Goal: Communication & Community: Participate in discussion

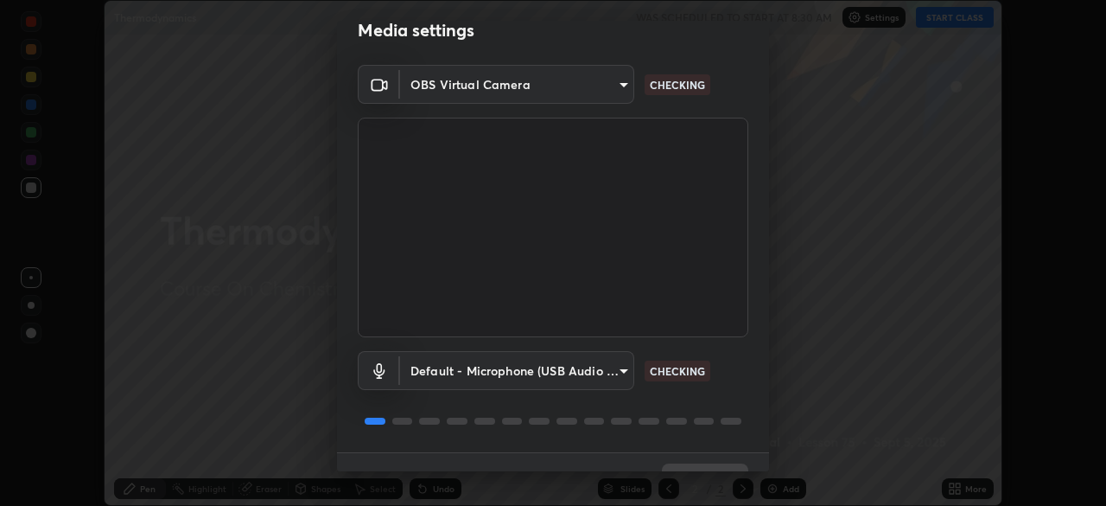
scroll to position [61, 0]
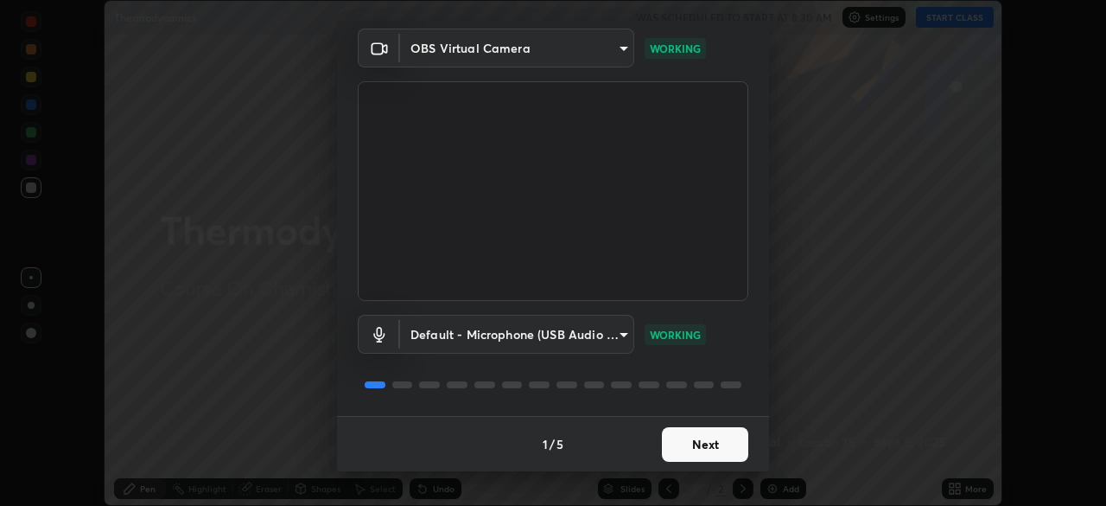
click at [694, 440] on button "Next" at bounding box center [705, 444] width 86 height 35
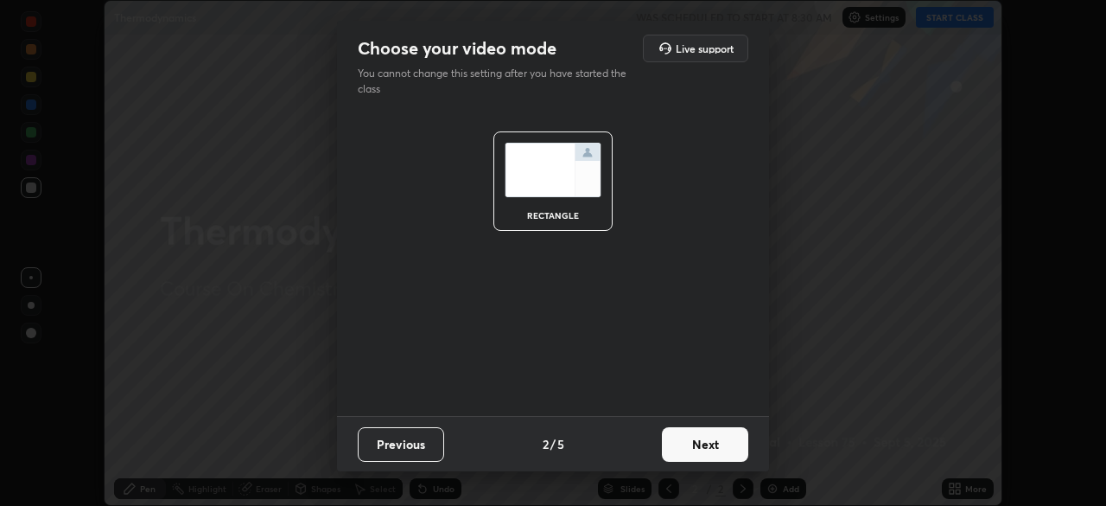
click at [693, 445] on button "Next" at bounding box center [705, 444] width 86 height 35
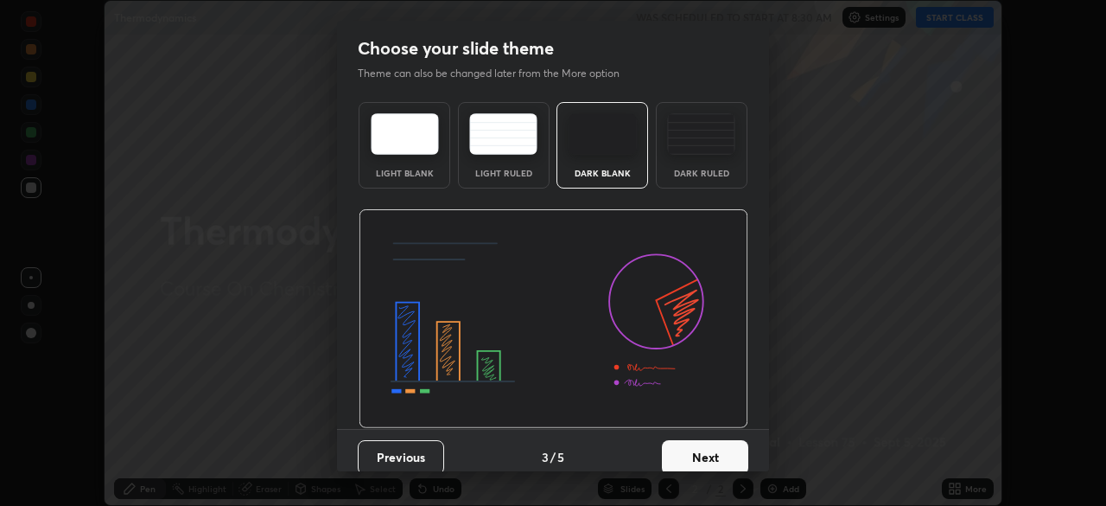
click at [696, 448] on button "Next" at bounding box center [705, 457] width 86 height 35
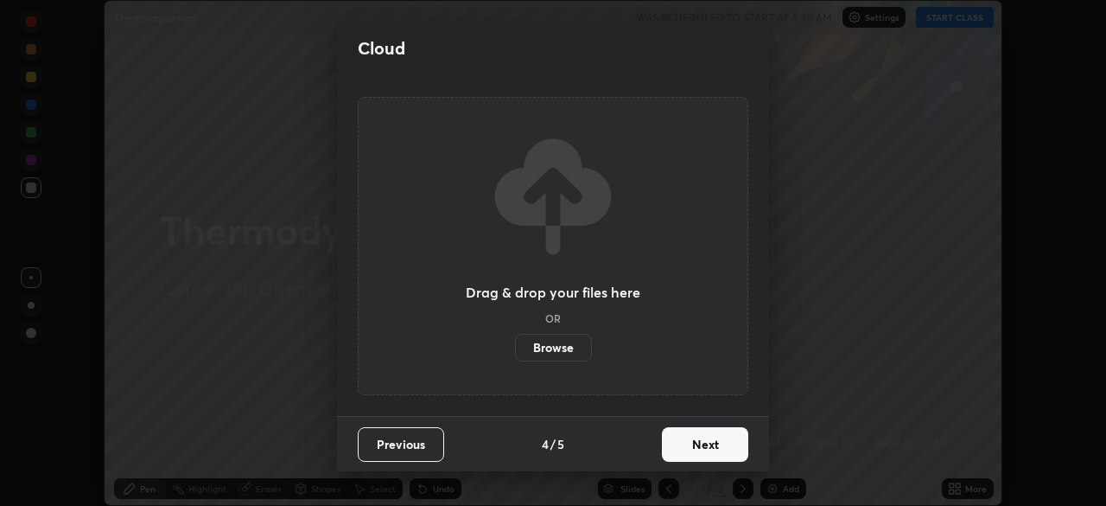
click at [695, 448] on button "Next" at bounding box center [705, 444] width 86 height 35
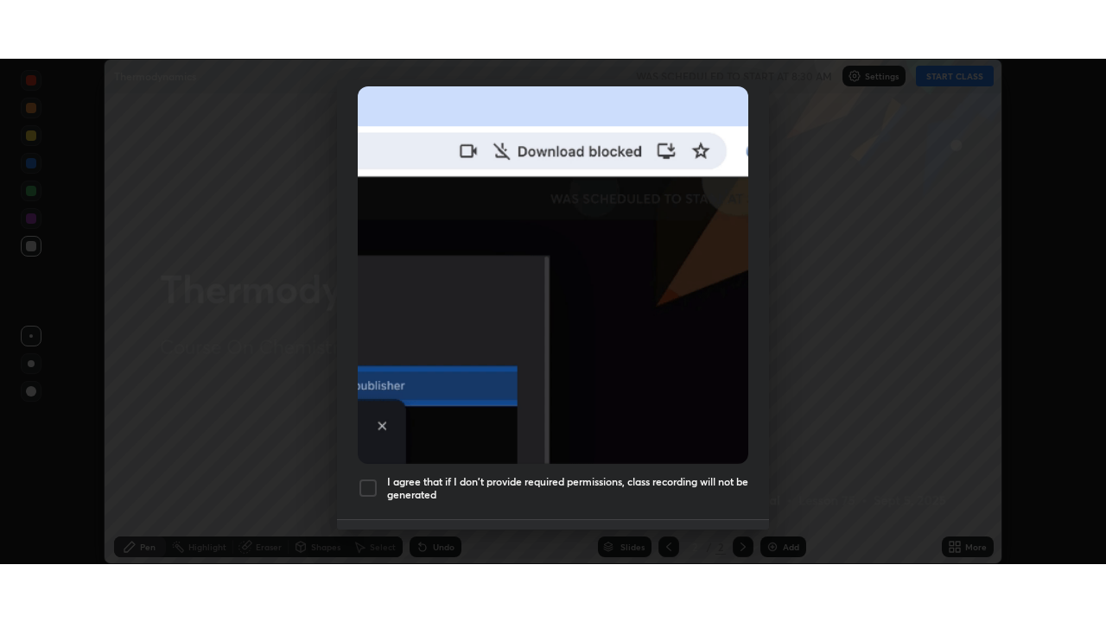
scroll to position [414, 0]
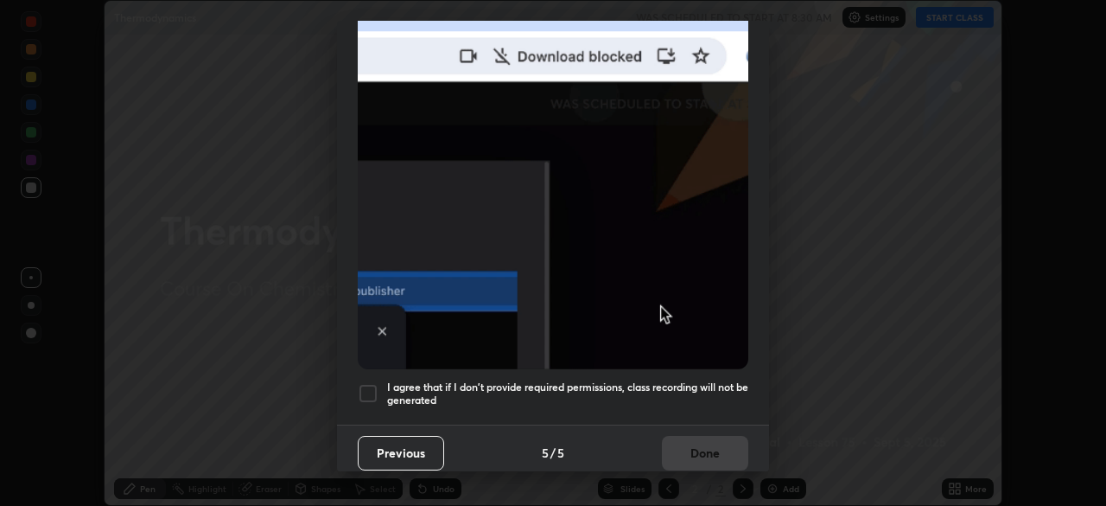
click at [363, 383] on div at bounding box center [368, 393] width 21 height 21
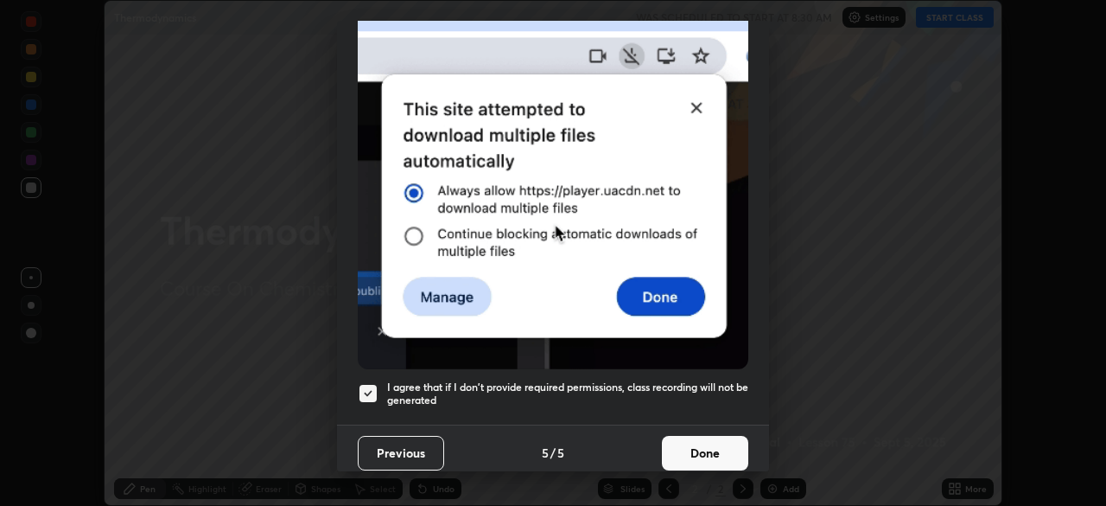
click at [691, 445] on button "Done" at bounding box center [705, 453] width 86 height 35
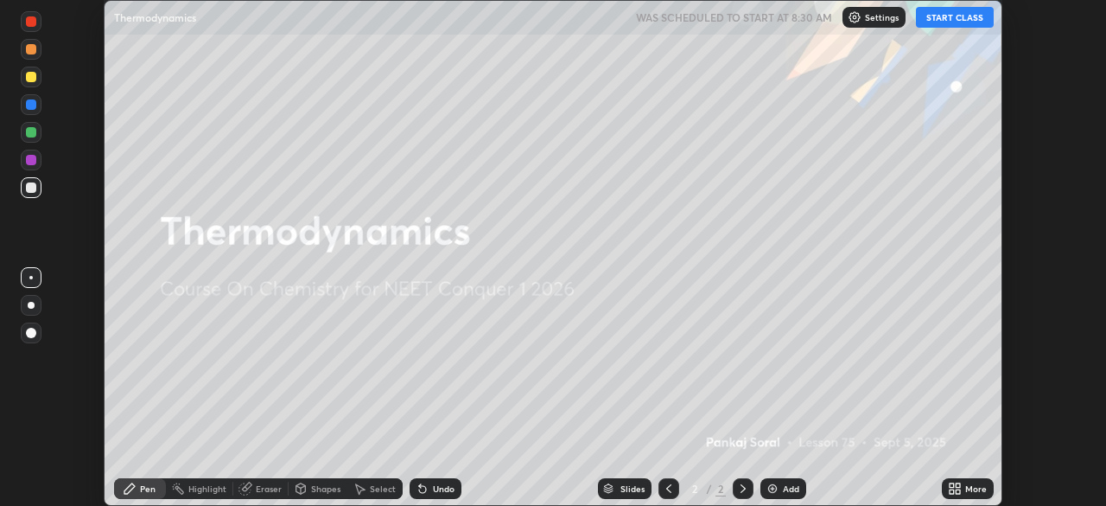
click at [939, 18] on button "START CLASS" at bounding box center [955, 17] width 78 height 21
click at [773, 491] on img at bounding box center [773, 488] width 14 height 14
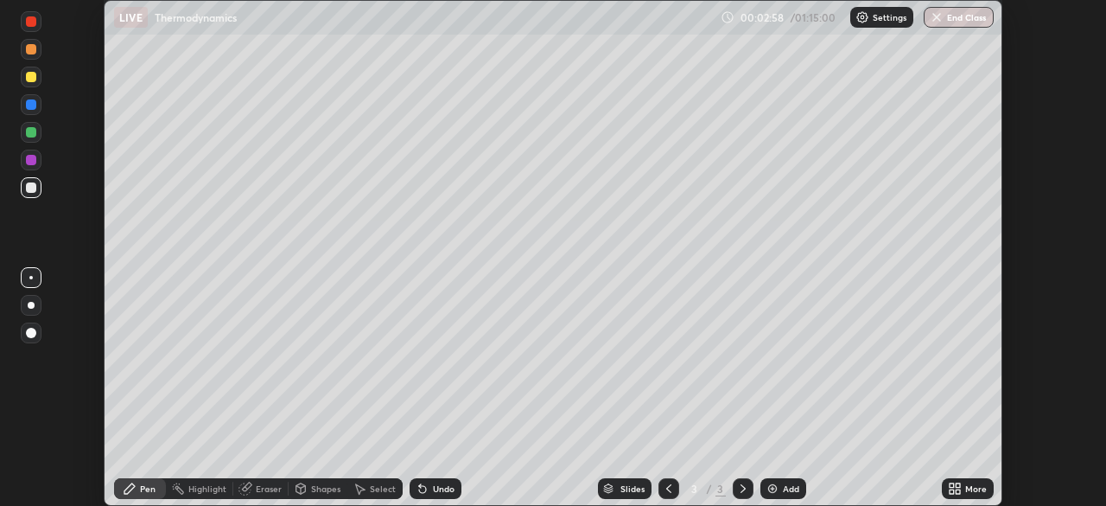
click at [952, 485] on icon at bounding box center [952, 485] width 4 height 4
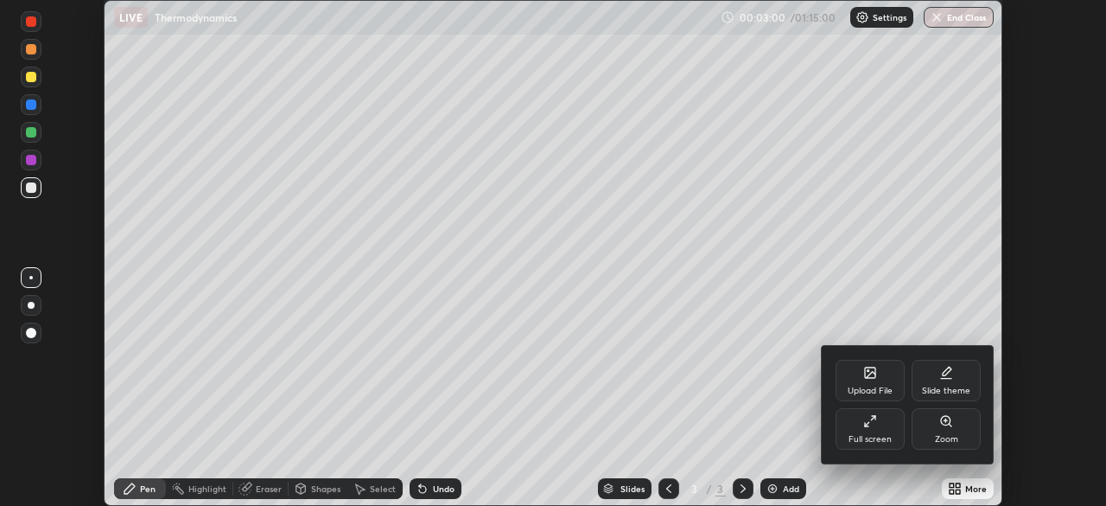
click at [864, 428] on div "Full screen" at bounding box center [870, 428] width 69 height 41
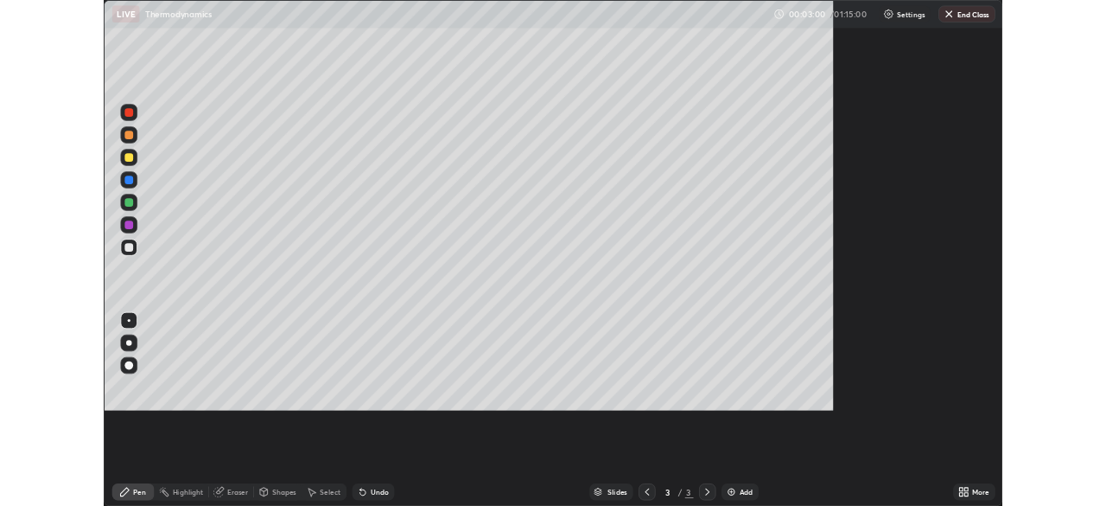
scroll to position [622, 1106]
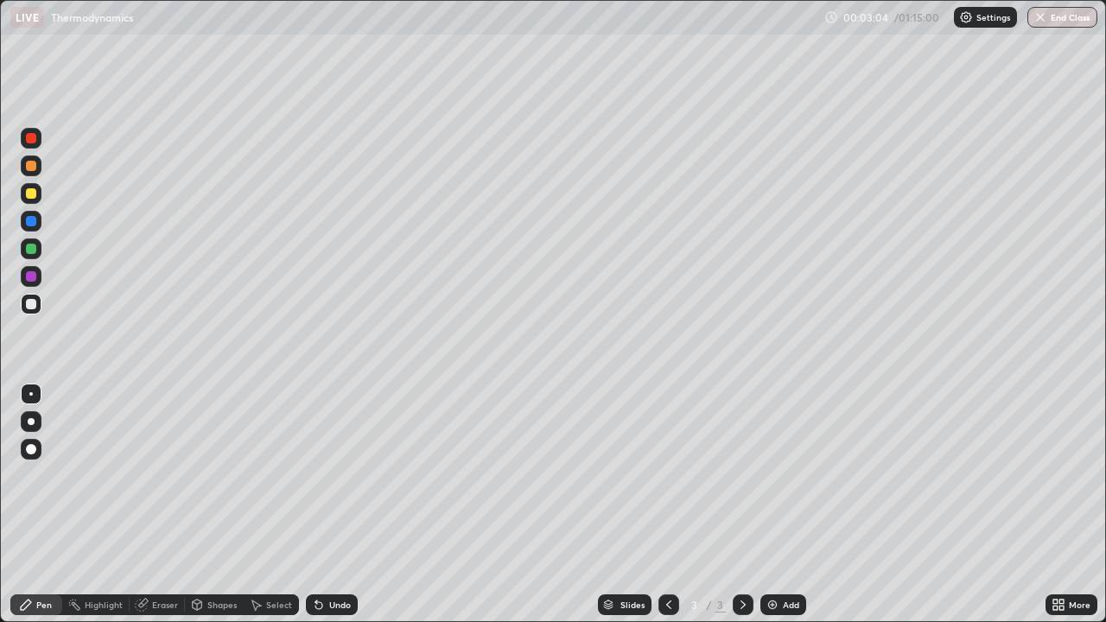
click at [33, 418] on div at bounding box center [31, 421] width 21 height 21
click at [33, 193] on div at bounding box center [31, 193] width 10 height 10
click at [771, 505] on img at bounding box center [773, 605] width 14 height 14
click at [161, 505] on div "Eraser" at bounding box center [165, 605] width 26 height 9
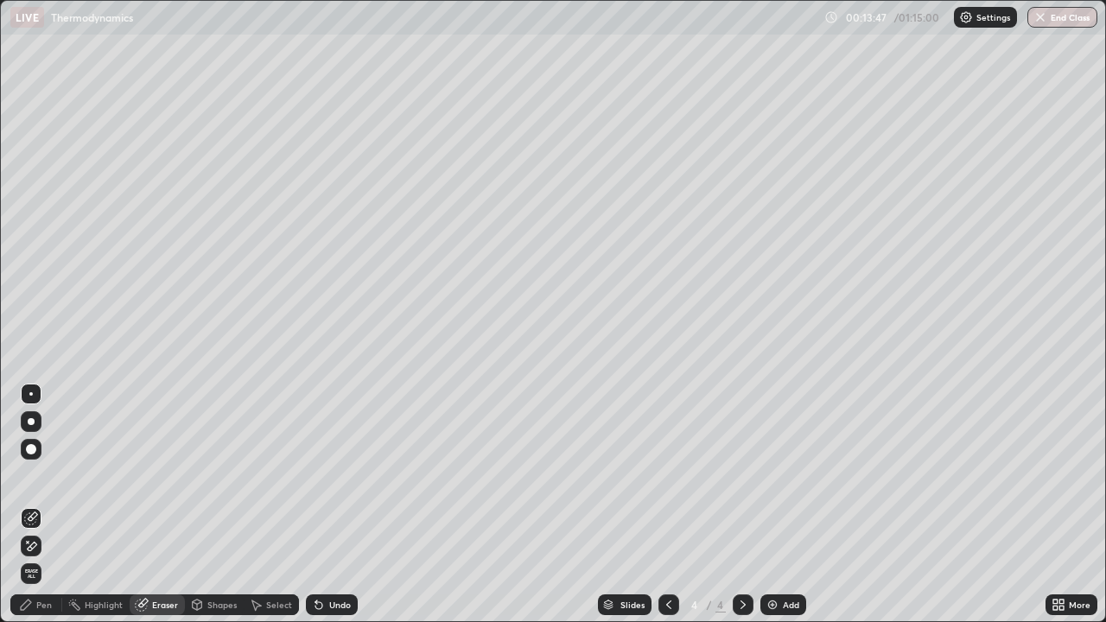
click at [51, 505] on div "Pen" at bounding box center [44, 605] width 16 height 9
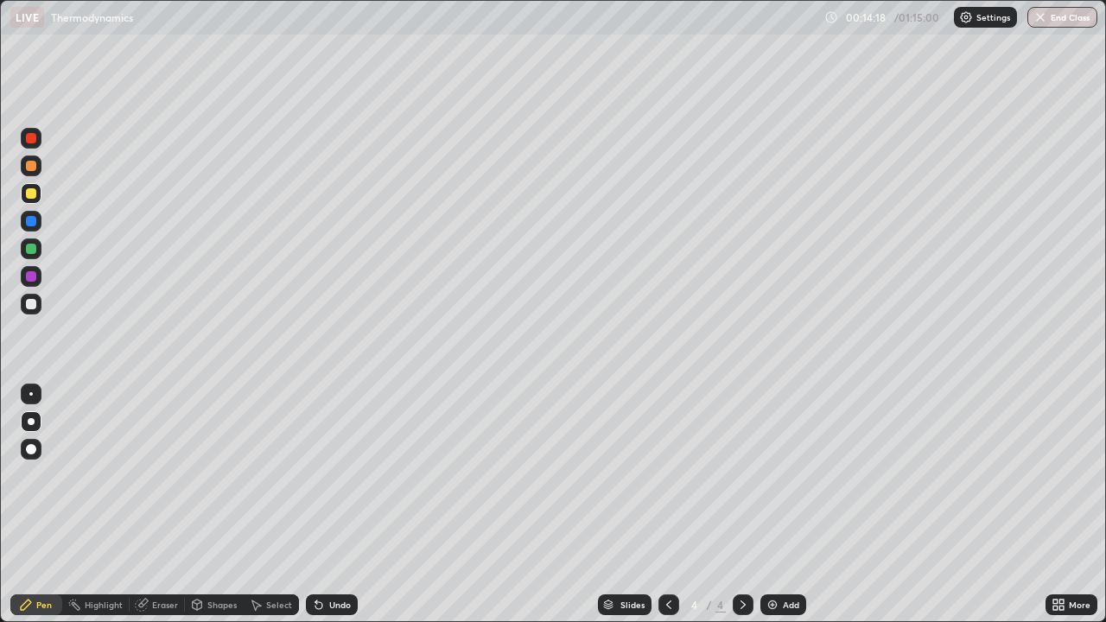
click at [155, 505] on div "Eraser" at bounding box center [157, 605] width 55 height 21
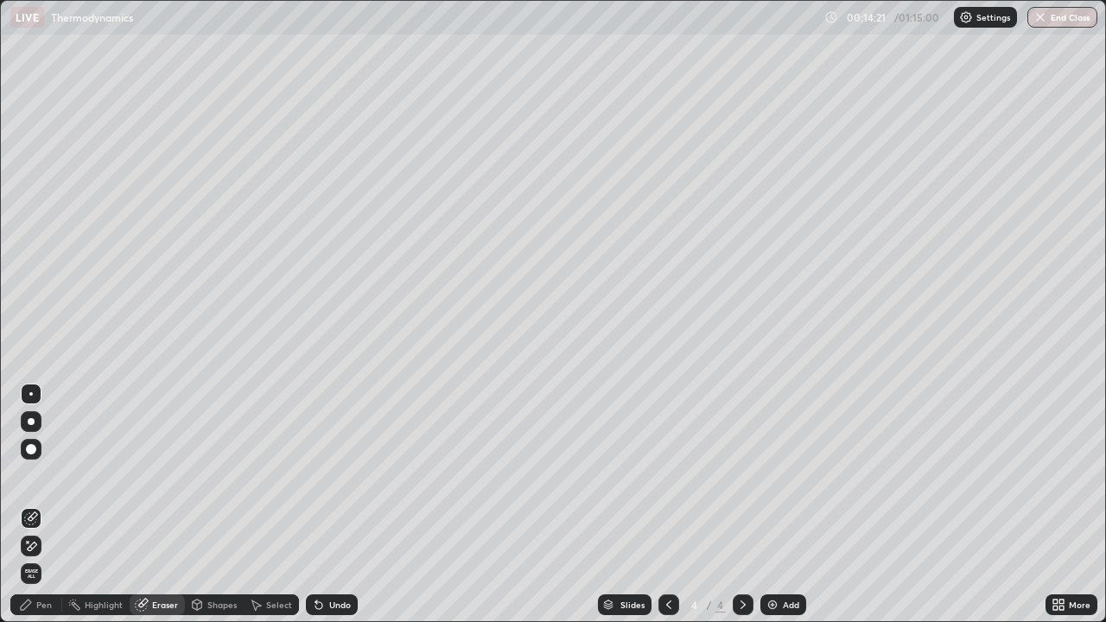
click at [23, 505] on div "Pen" at bounding box center [36, 605] width 52 height 21
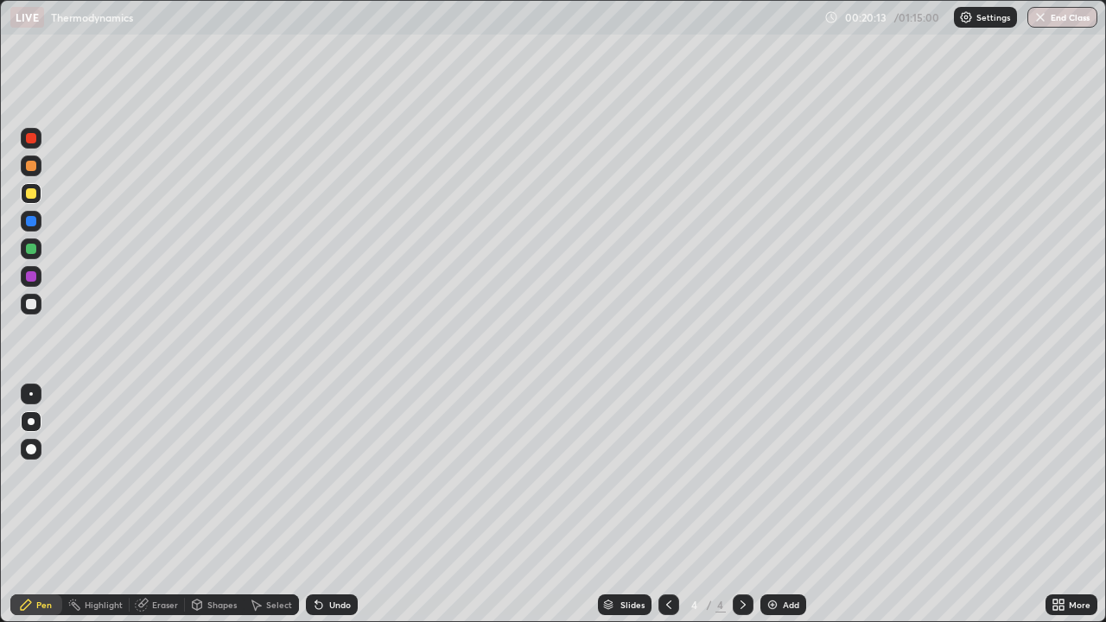
click at [770, 505] on img at bounding box center [773, 605] width 14 height 14
click at [161, 505] on div "Eraser" at bounding box center [165, 605] width 26 height 9
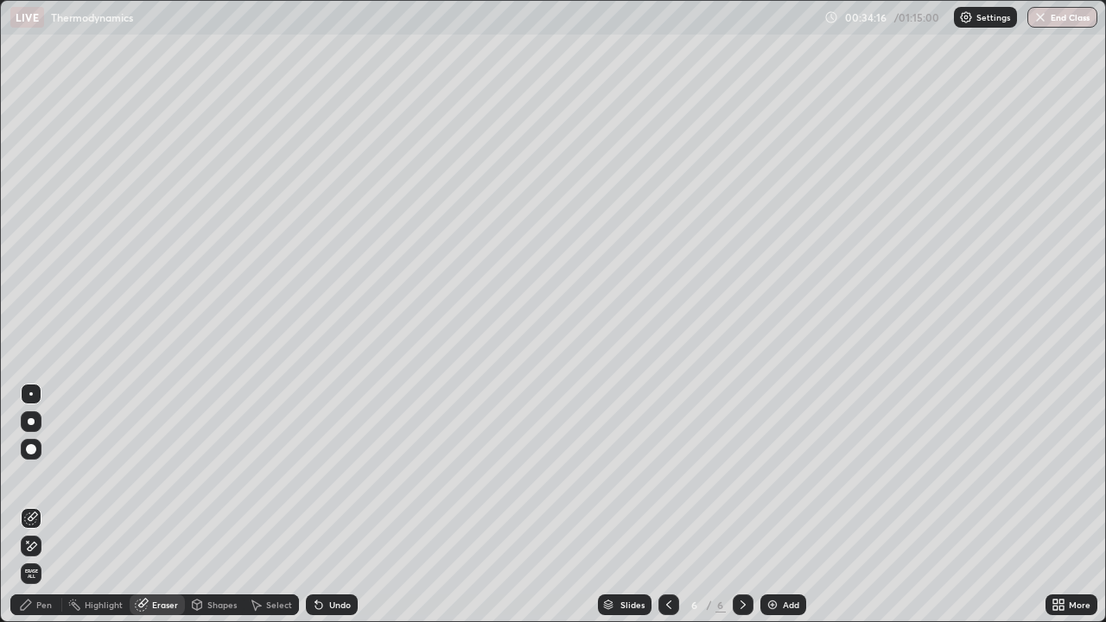
click at [44, 505] on div "Pen" at bounding box center [44, 605] width 16 height 9
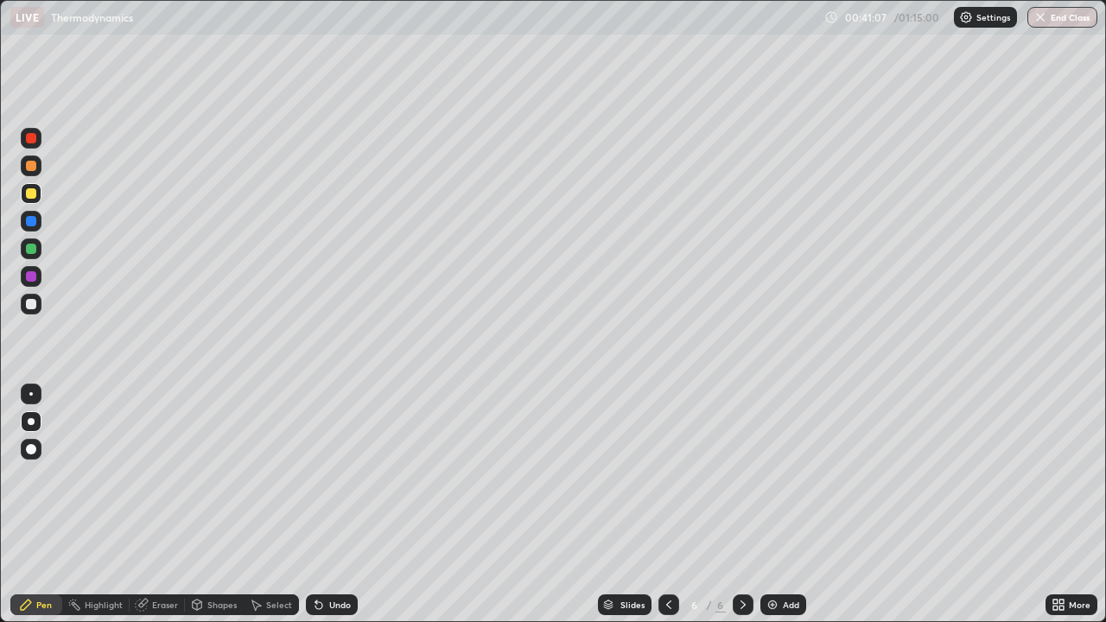
click at [772, 505] on img at bounding box center [773, 605] width 14 height 14
click at [166, 505] on div "Eraser" at bounding box center [165, 605] width 26 height 9
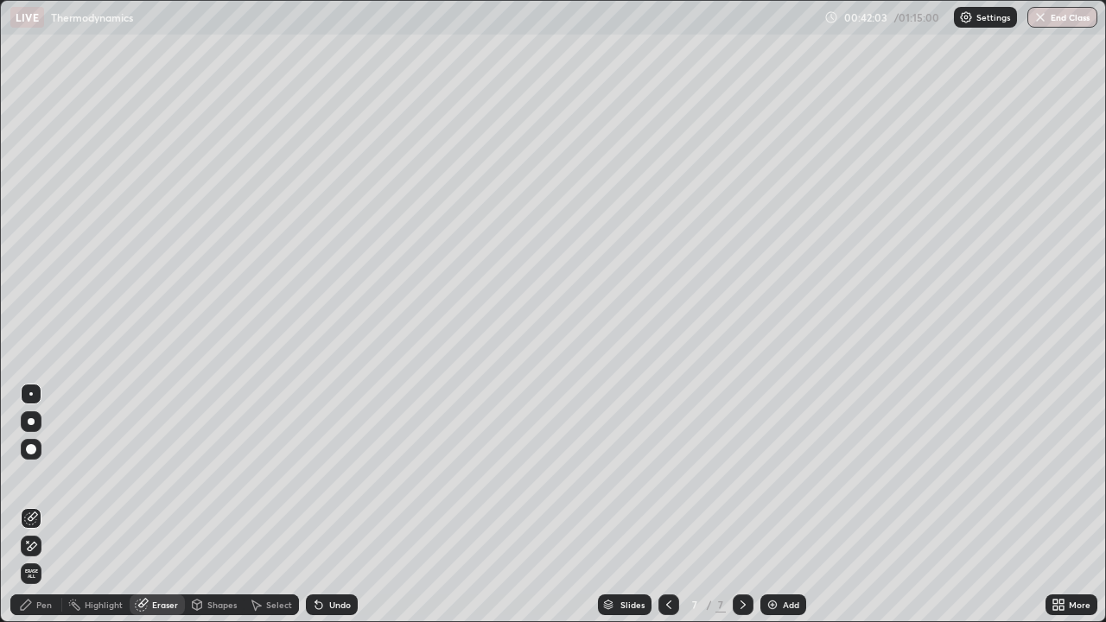
click at [41, 505] on div "Pen" at bounding box center [44, 605] width 16 height 9
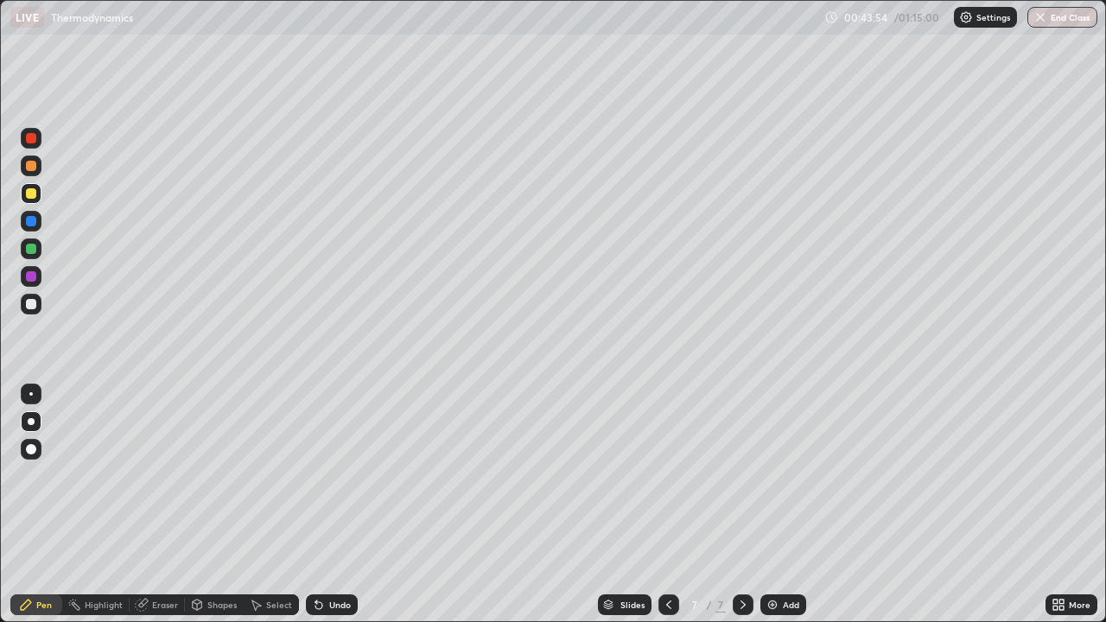
click at [668, 505] on icon at bounding box center [669, 605] width 14 height 14
click at [669, 505] on div at bounding box center [669, 605] width 21 height 21
click at [665, 505] on icon at bounding box center [669, 605] width 14 height 14
click at [668, 505] on icon at bounding box center [669, 605] width 14 height 14
click at [744, 505] on div at bounding box center [743, 605] width 21 height 21
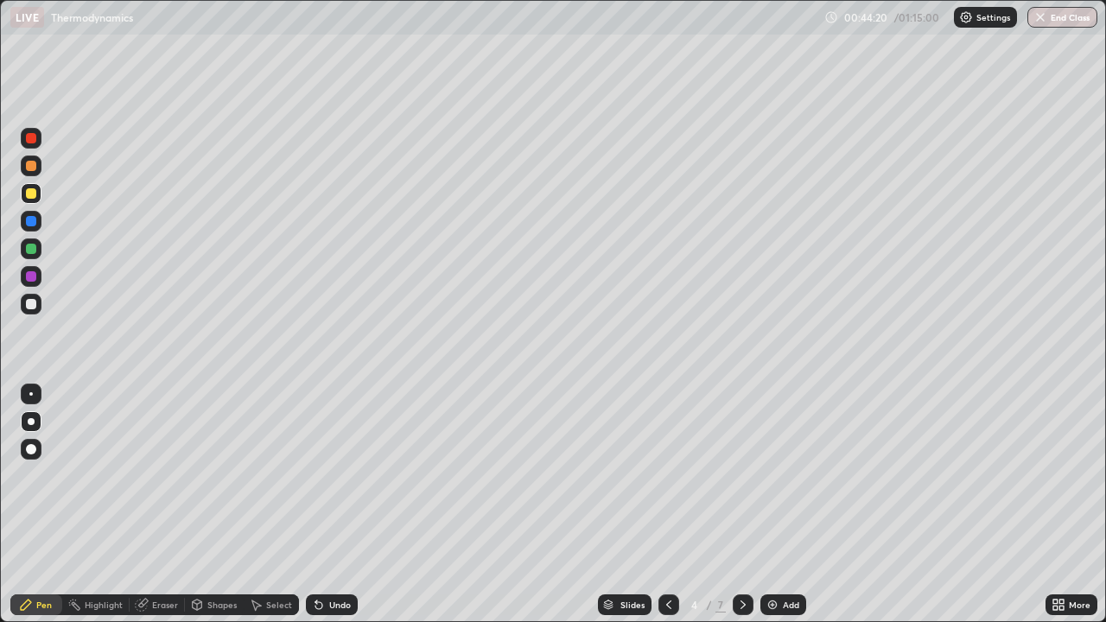
click at [742, 505] on icon at bounding box center [743, 605] width 5 height 9
click at [741, 505] on icon at bounding box center [743, 605] width 5 height 9
click at [742, 505] on icon at bounding box center [743, 605] width 14 height 14
click at [771, 505] on img at bounding box center [773, 605] width 14 height 14
click at [30, 248] on div at bounding box center [31, 249] width 10 height 10
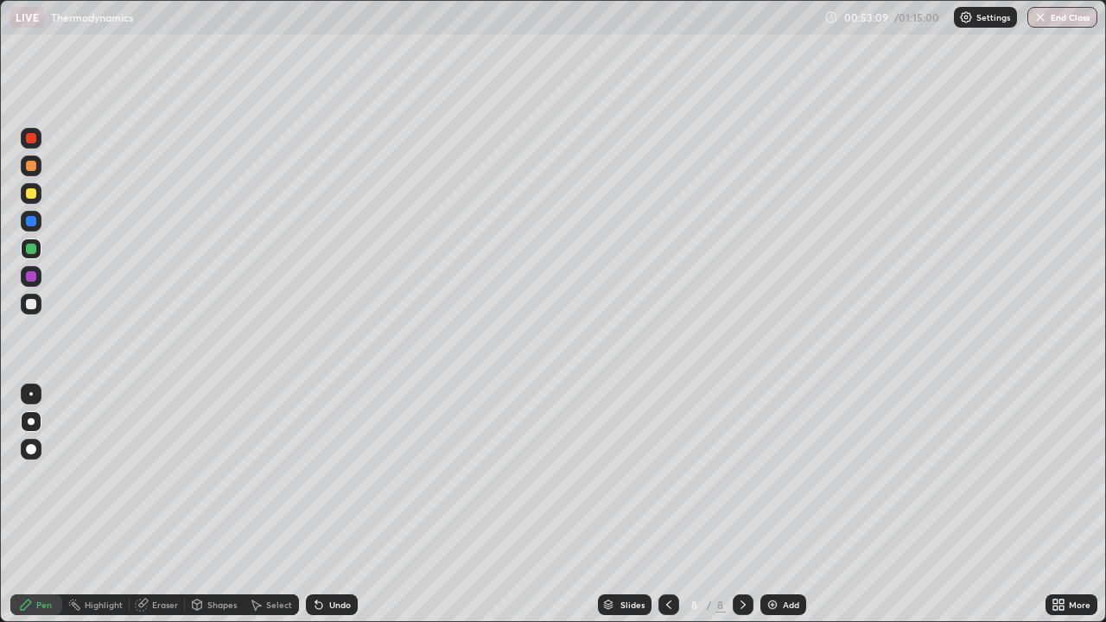
click at [163, 505] on div "Eraser" at bounding box center [165, 605] width 26 height 9
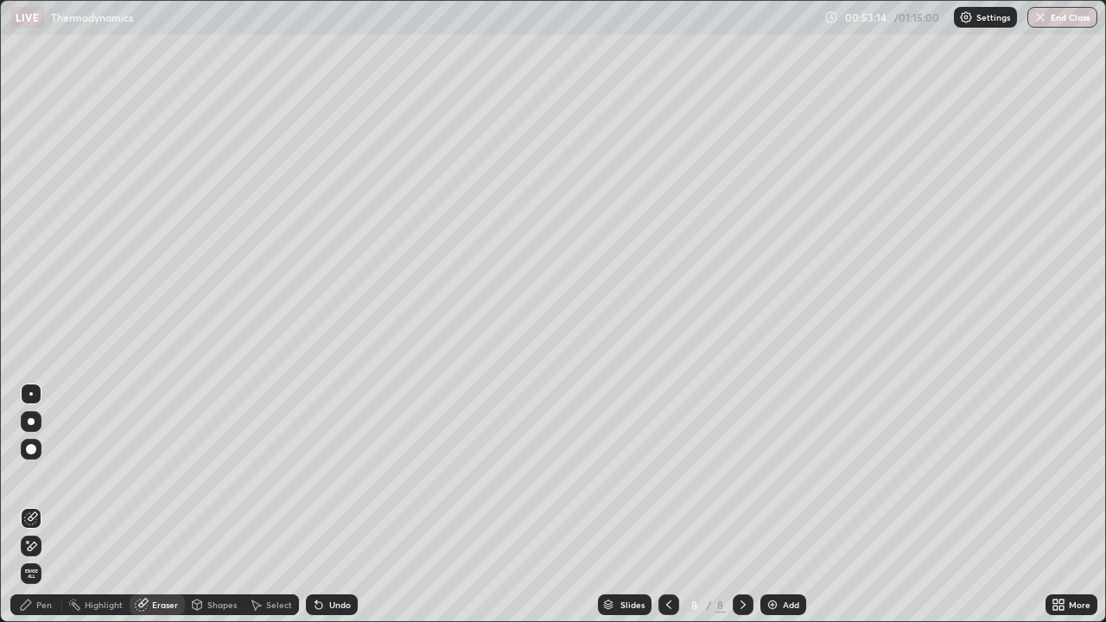
click at [46, 505] on div "Pen" at bounding box center [44, 605] width 16 height 9
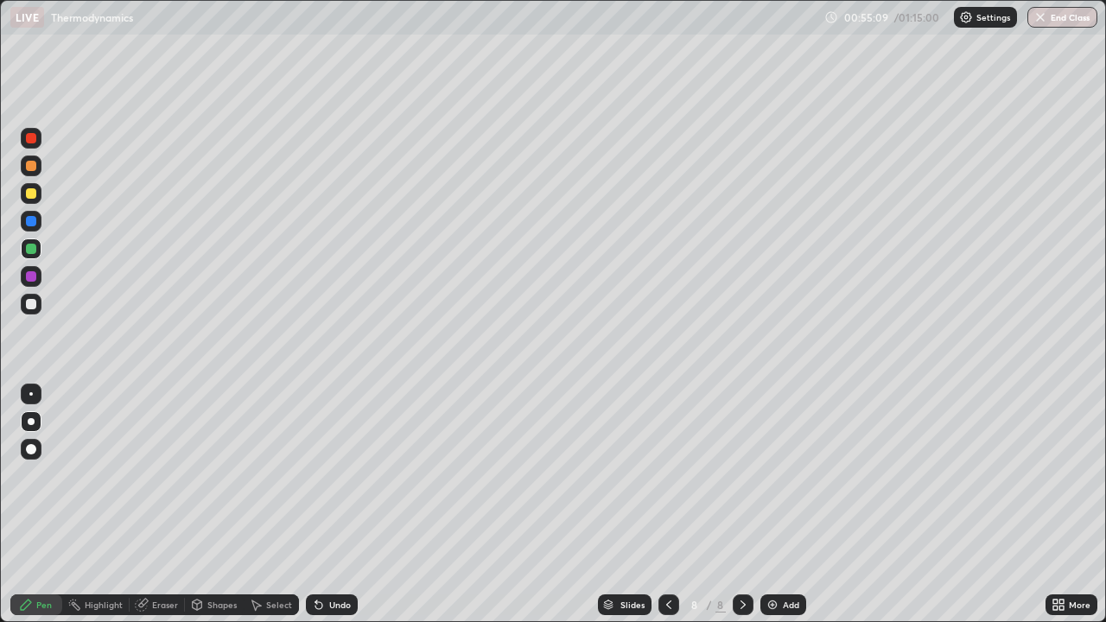
click at [159, 505] on div "Eraser" at bounding box center [165, 605] width 26 height 9
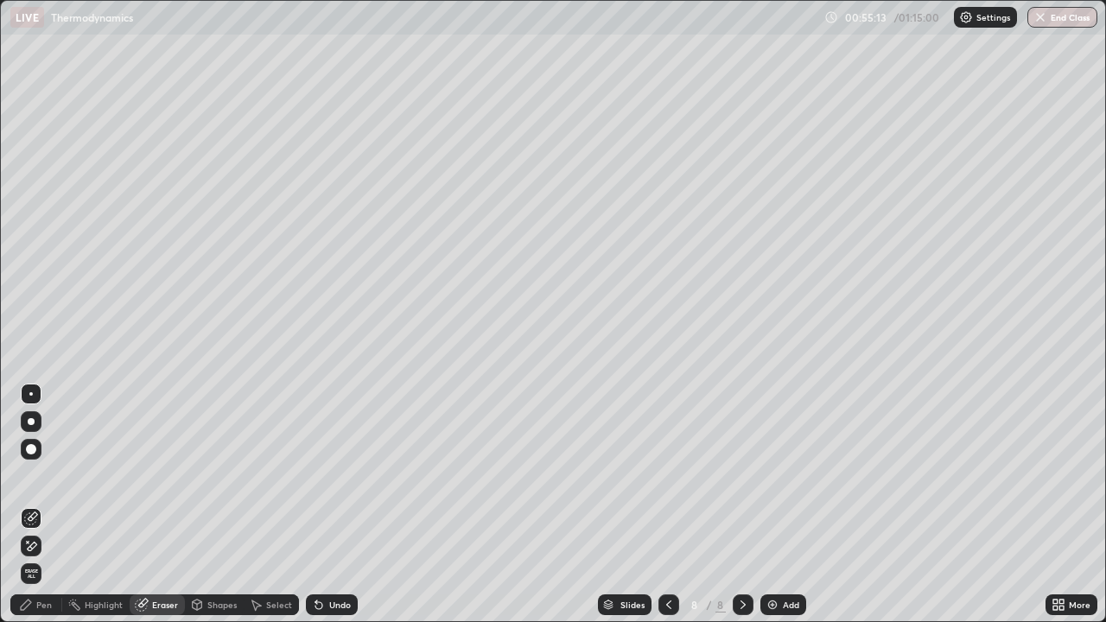
click at [44, 505] on div "Pen" at bounding box center [44, 605] width 16 height 9
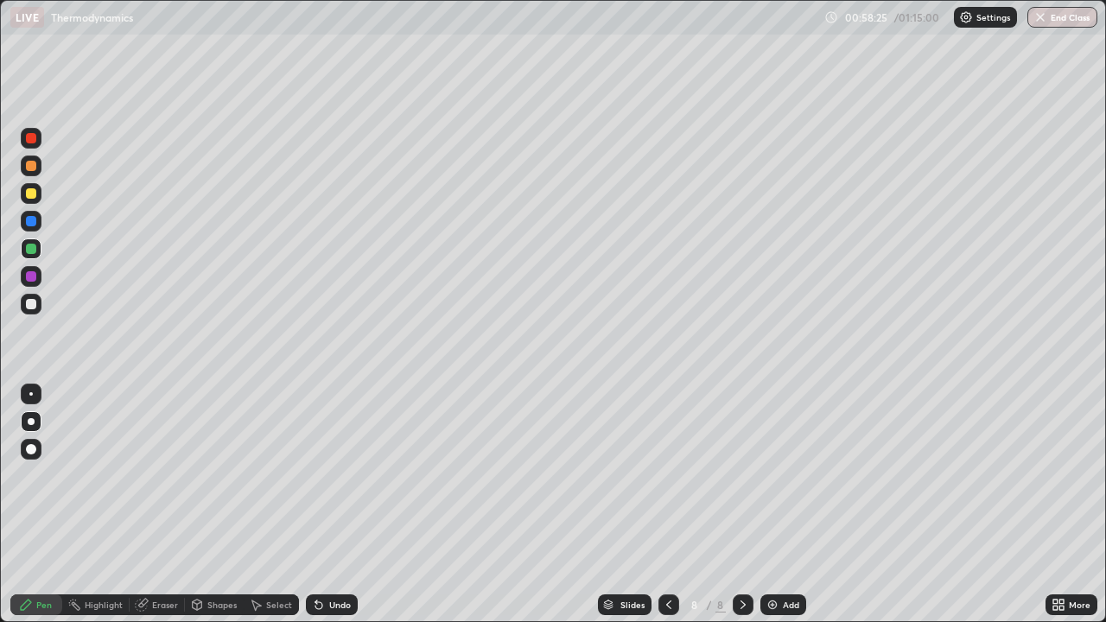
click at [771, 505] on img at bounding box center [773, 605] width 14 height 14
click at [161, 505] on div "Eraser" at bounding box center [165, 605] width 26 height 9
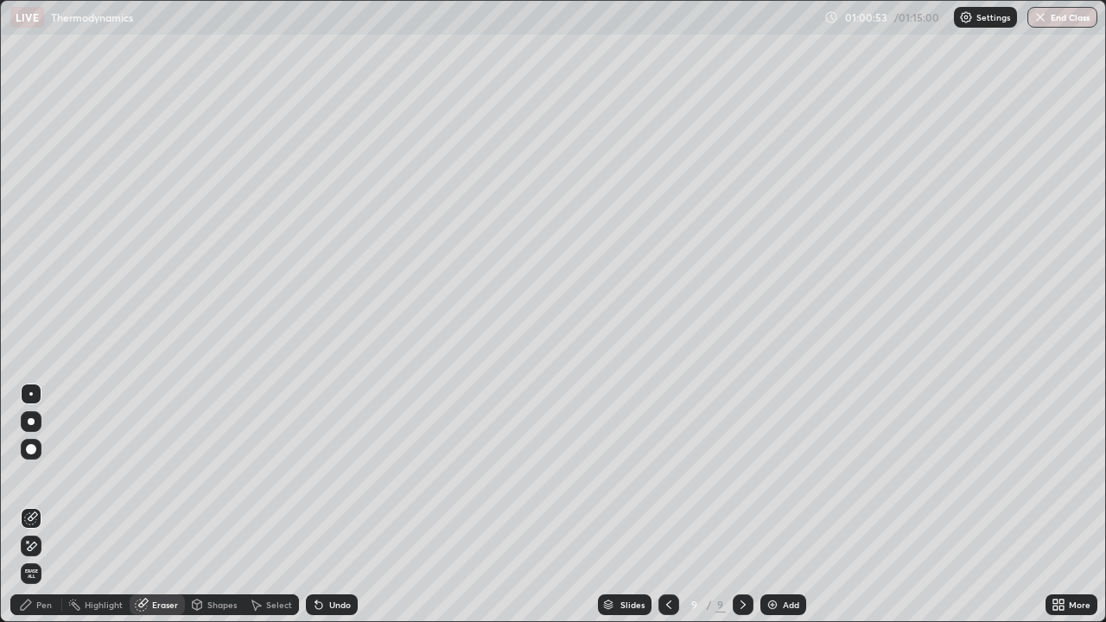
click at [38, 505] on div "Pen" at bounding box center [36, 605] width 52 height 21
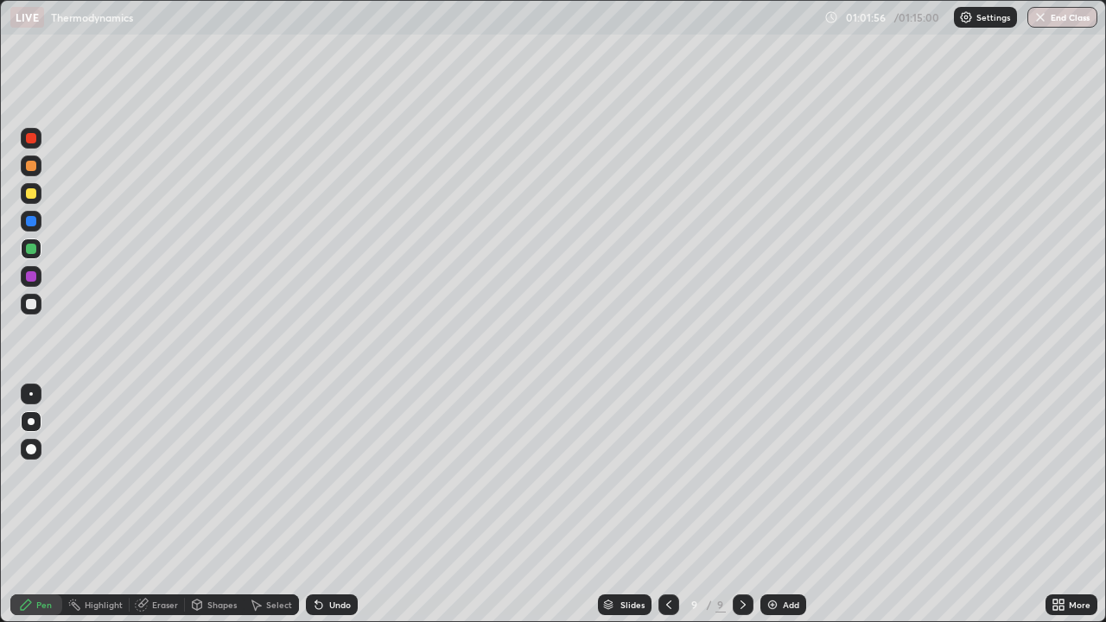
click at [32, 250] on div at bounding box center [31, 249] width 10 height 10
click at [28, 194] on div at bounding box center [31, 193] width 10 height 10
click at [785, 505] on div "Add" at bounding box center [784, 605] width 46 height 21
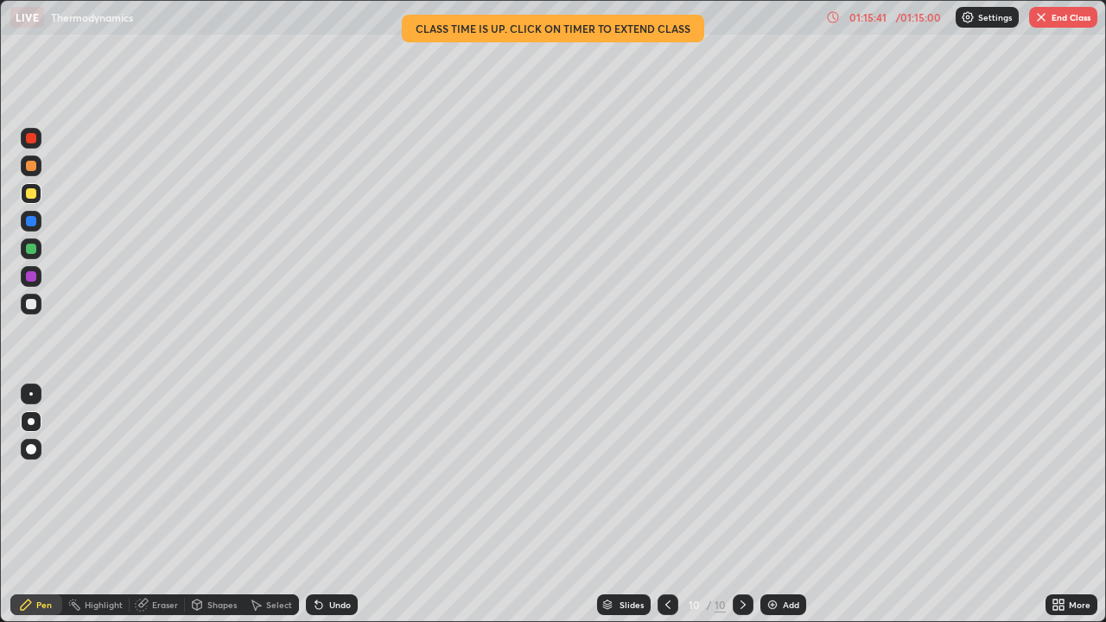
click at [1032, 17] on button "End Class" at bounding box center [1063, 17] width 68 height 21
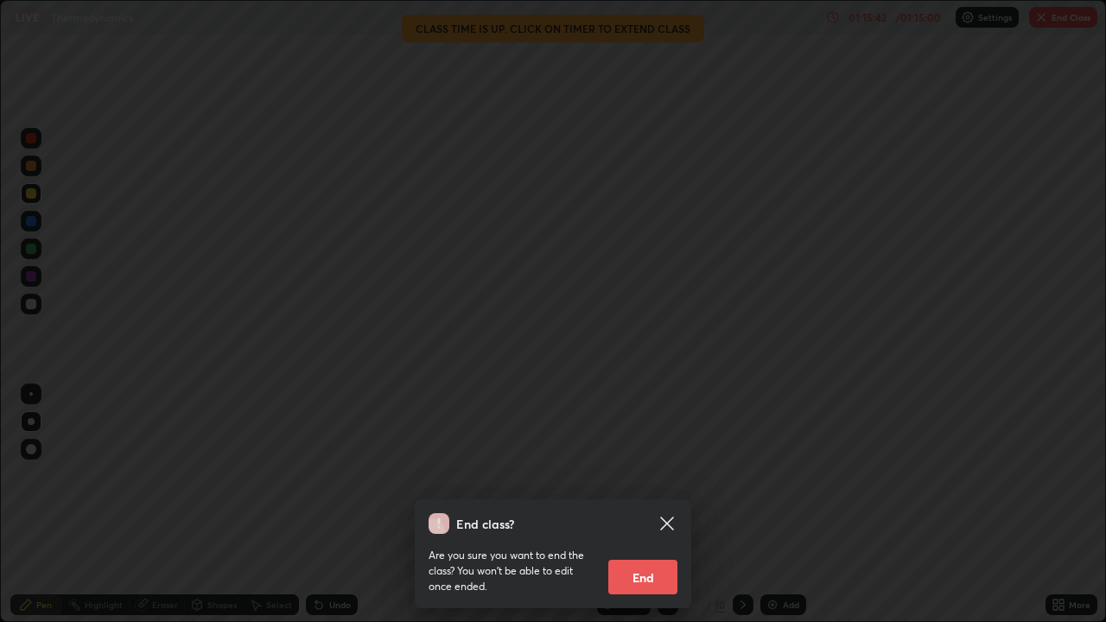
click at [640, 505] on button "End" at bounding box center [642, 577] width 69 height 35
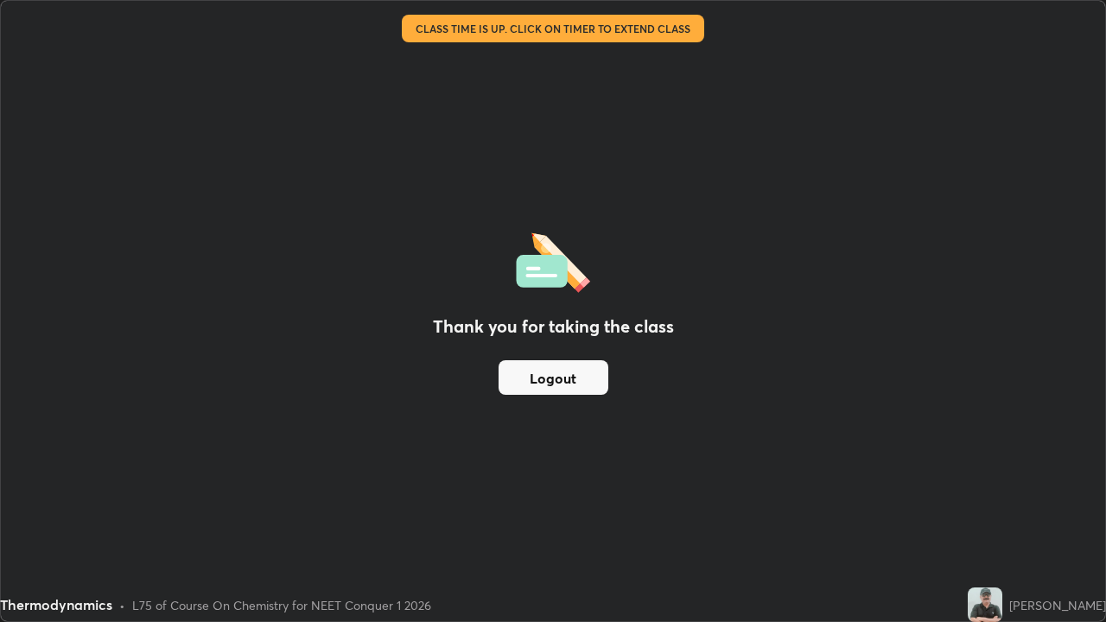
click at [551, 361] on button "Logout" at bounding box center [554, 377] width 110 height 35
click at [755, 256] on div "Thank you for taking the class Logout" at bounding box center [553, 311] width 1105 height 621
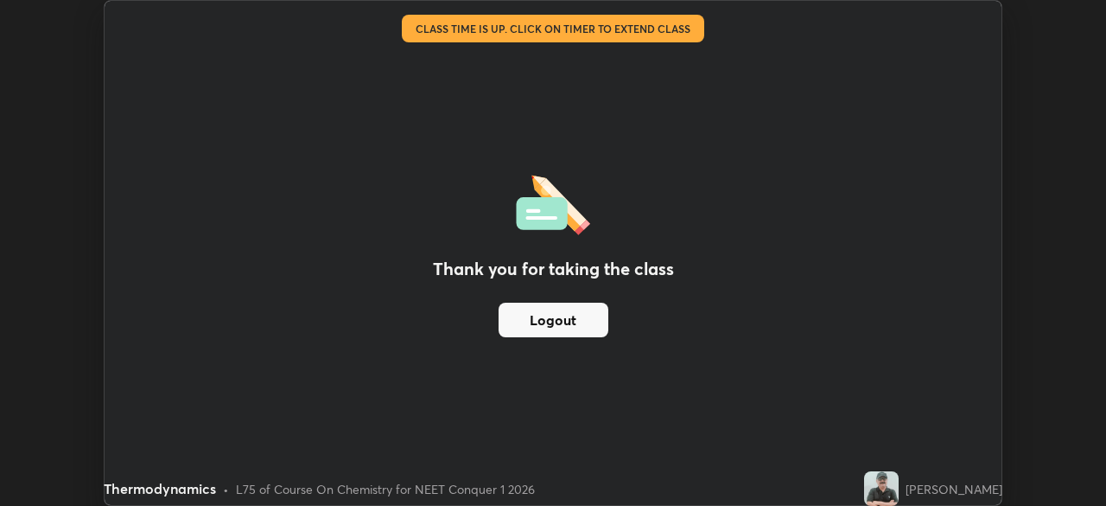
scroll to position [85927, 85326]
